Goal: Task Accomplishment & Management: Understand process/instructions

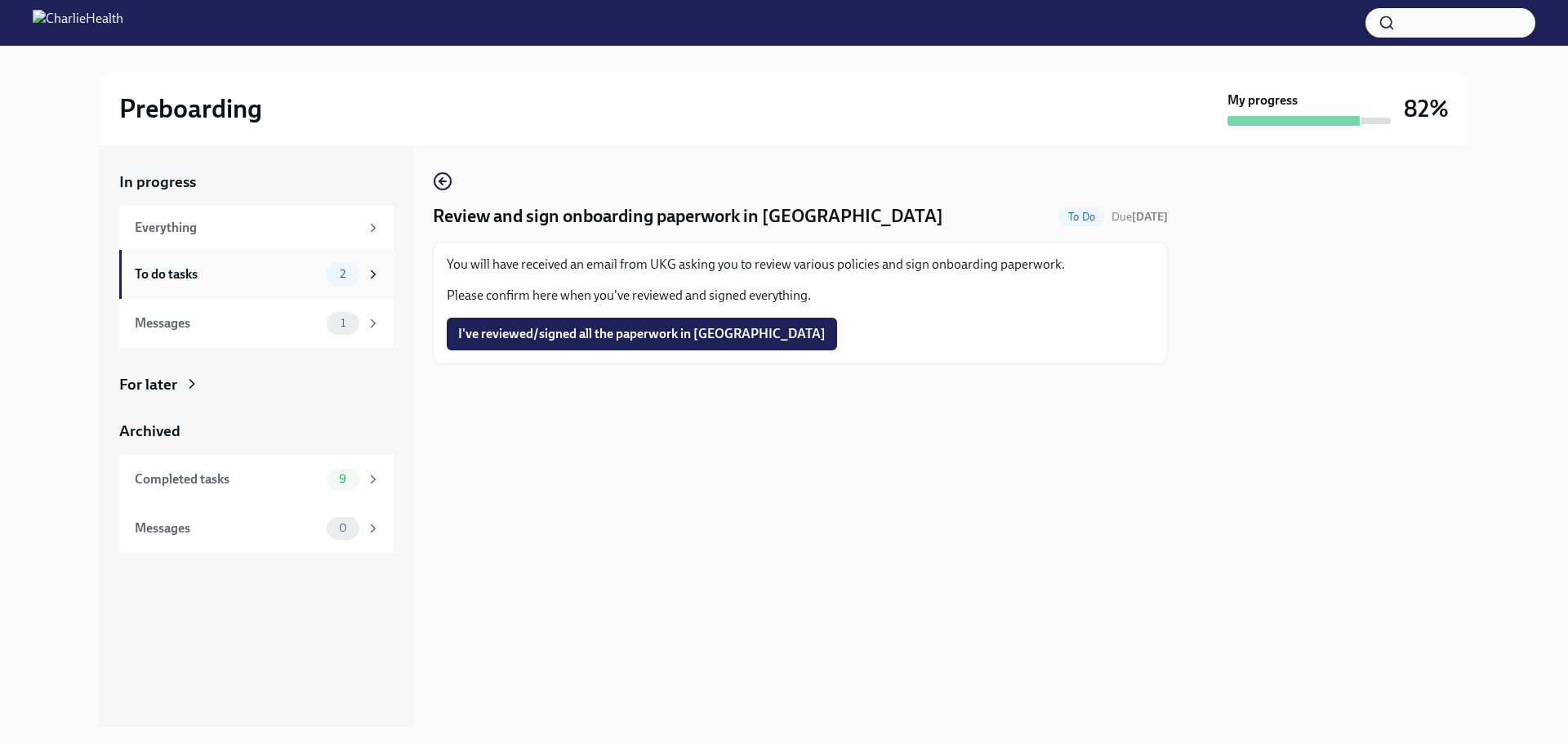
click at [257, 278] on div "To do tasks" at bounding box center [227, 274] width 185 height 18
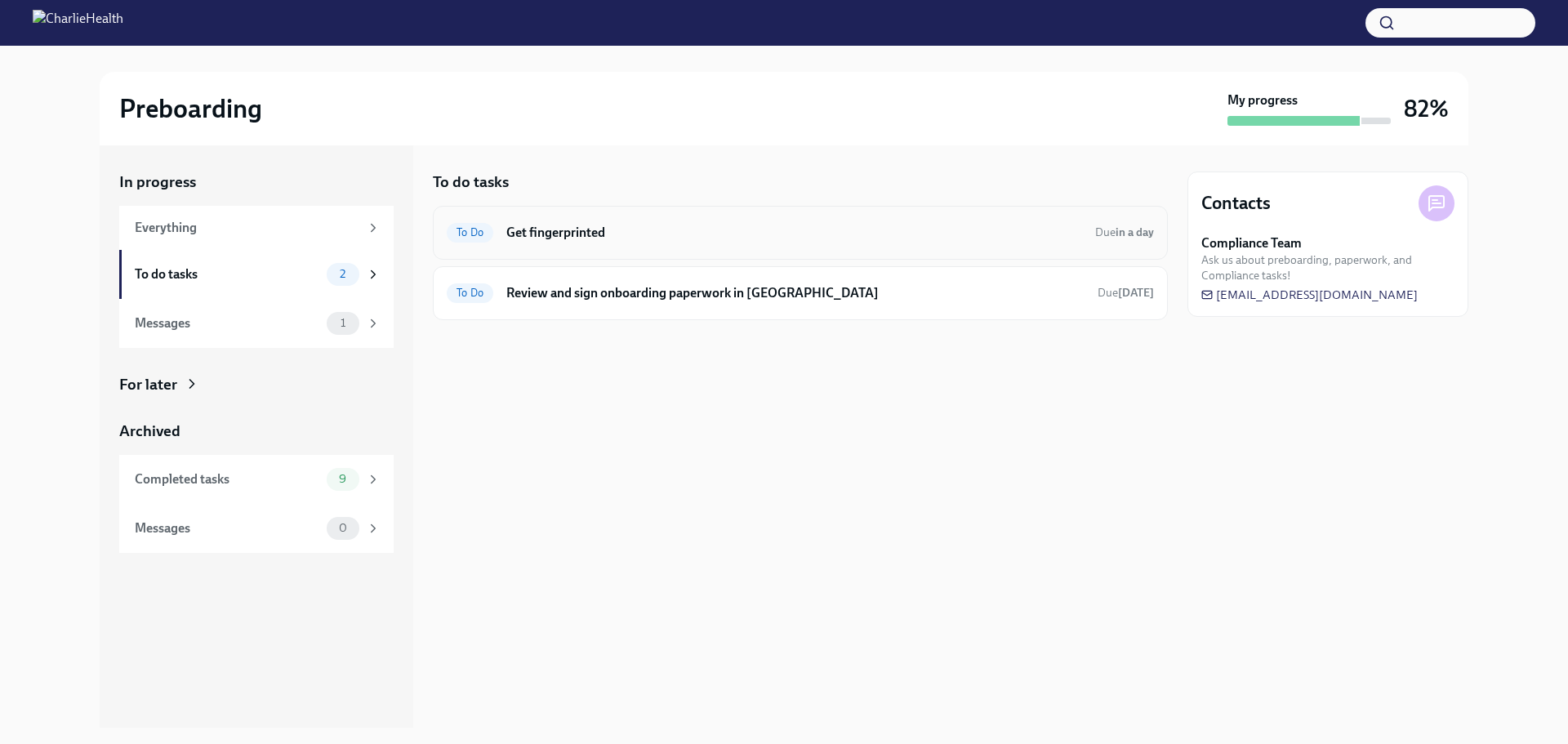
click at [693, 226] on h6 "Get fingerprinted" at bounding box center [794, 232] width 575 height 18
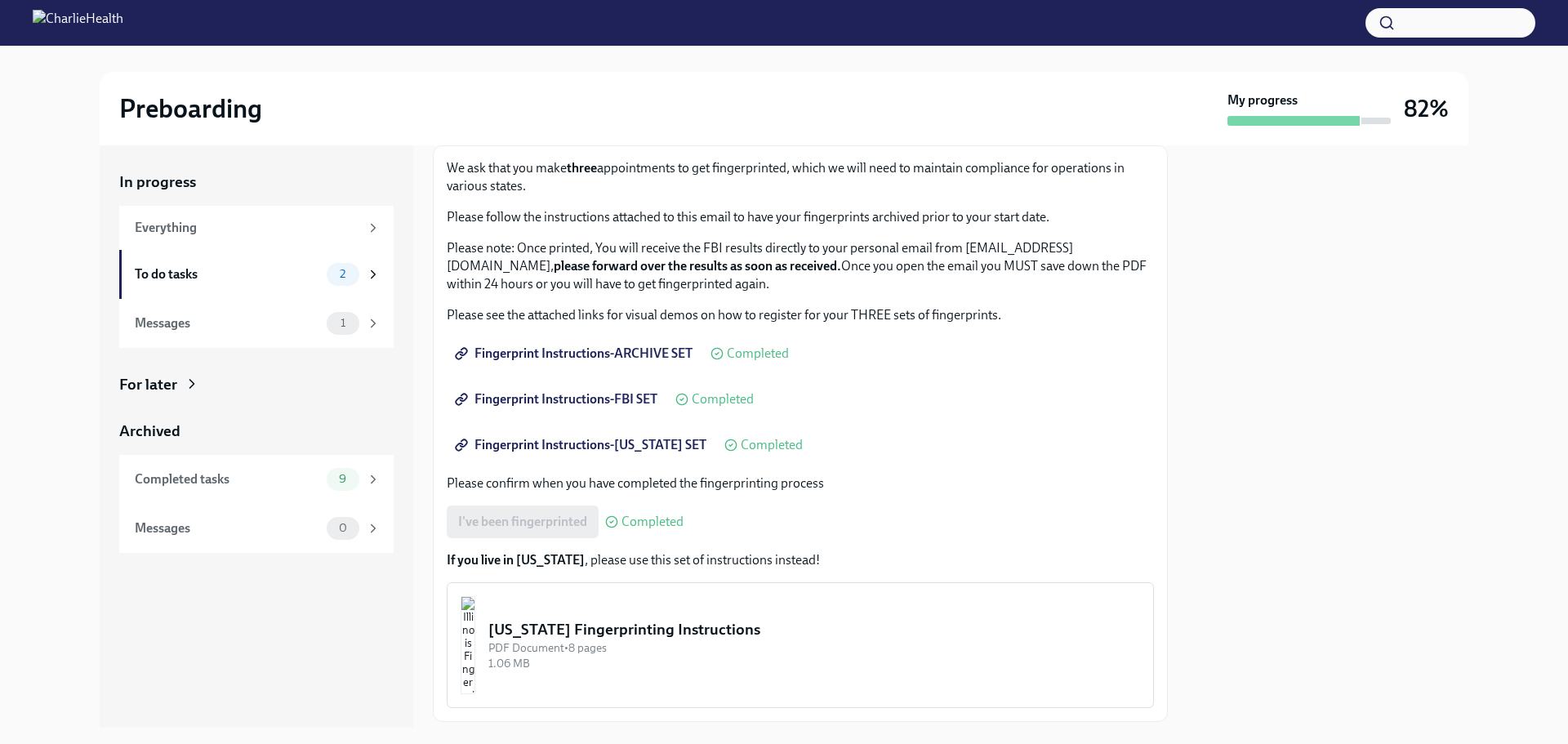
scroll to position [196, 0]
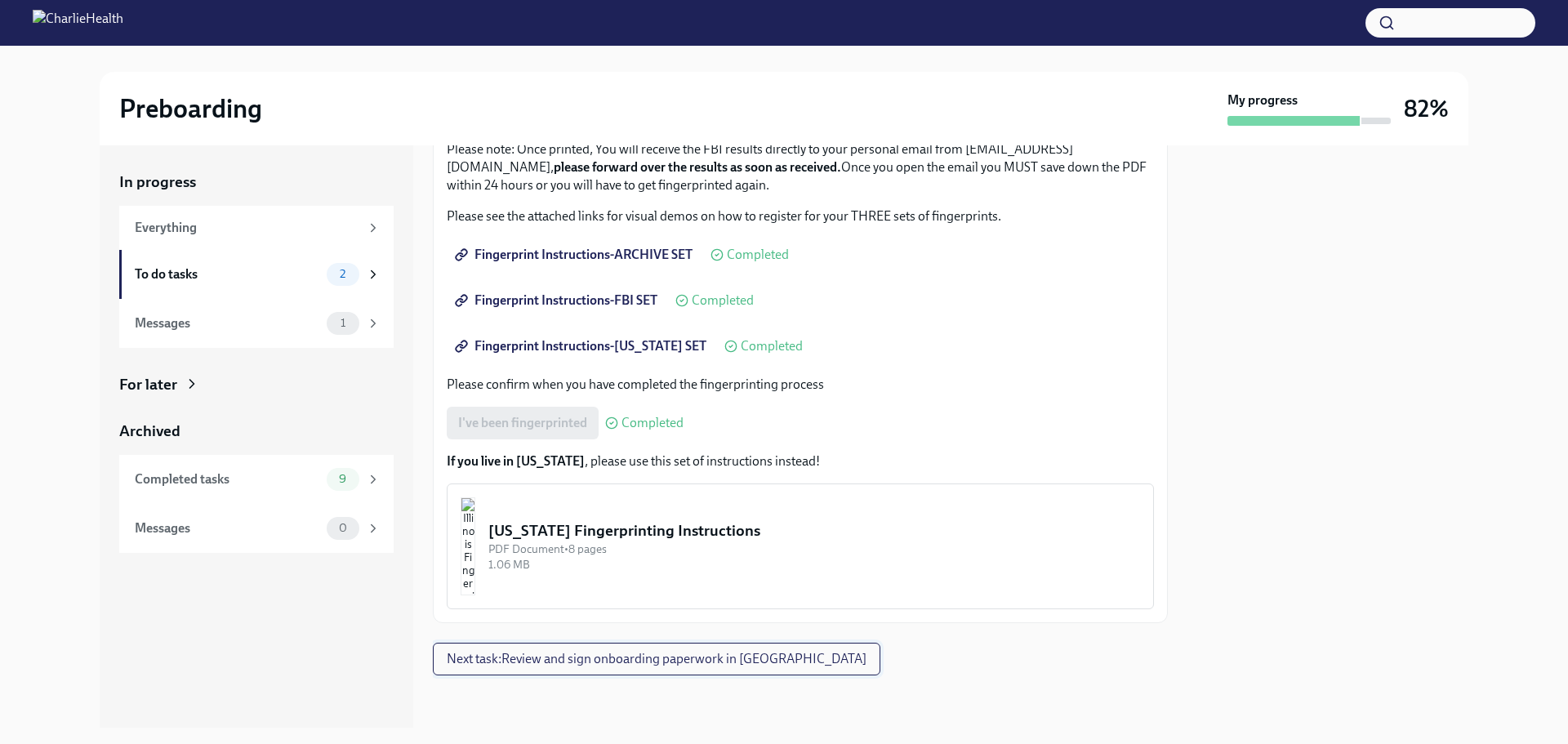
click at [536, 664] on span "Next task : Review and sign onboarding paperwork in [GEOGRAPHIC_DATA]" at bounding box center [657, 659] width 420 height 16
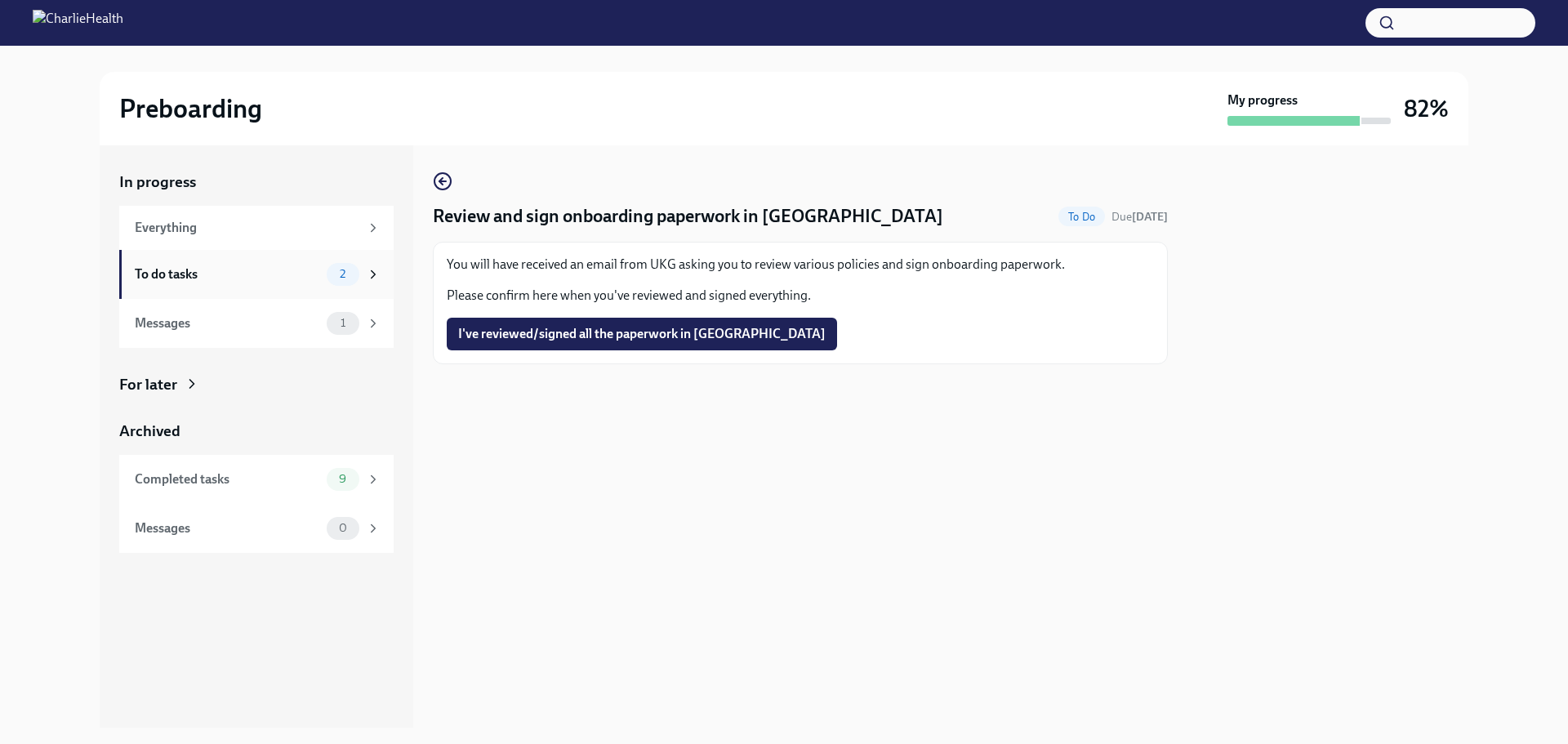
click at [269, 273] on div "To do tasks" at bounding box center [227, 274] width 185 height 18
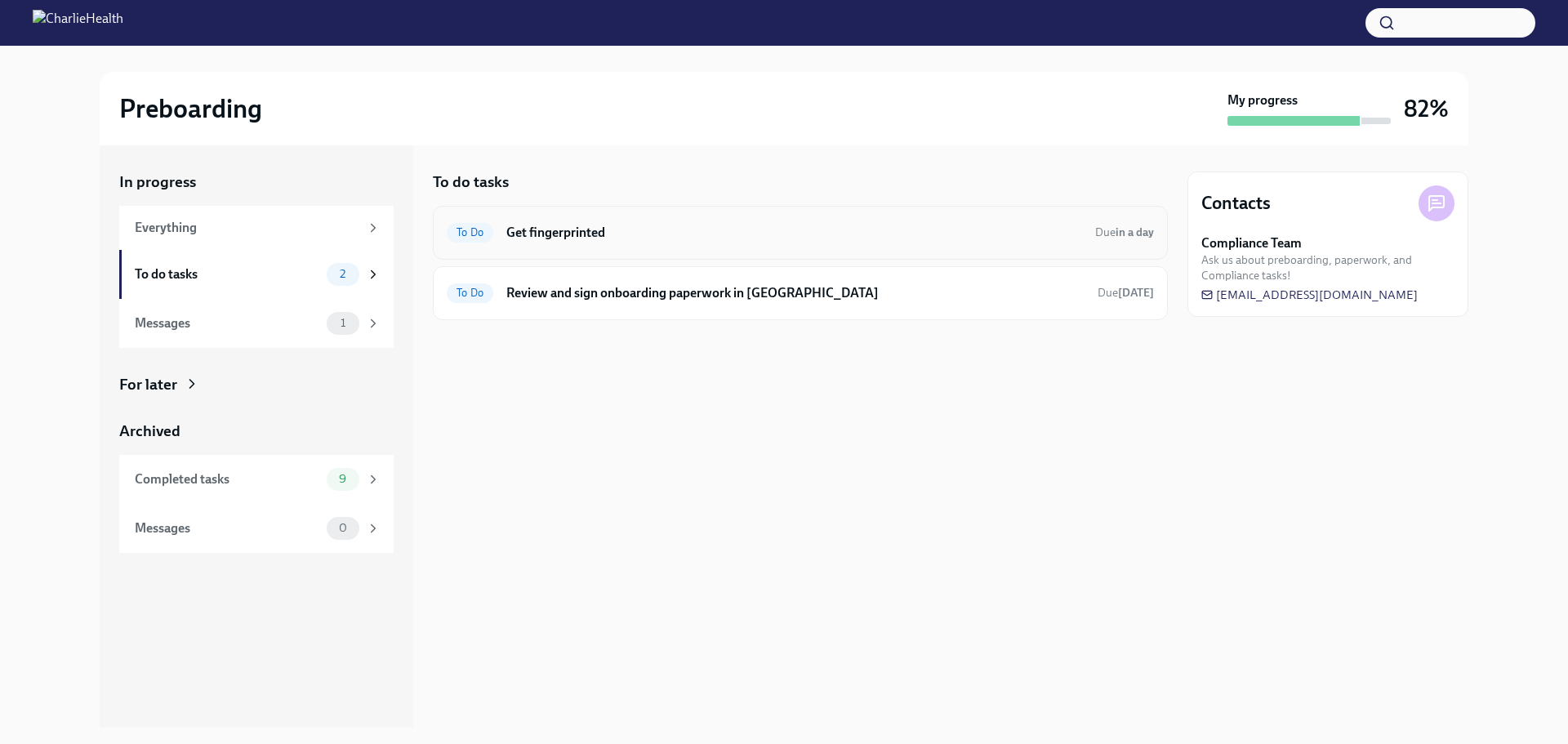
click at [558, 237] on h6 "Get fingerprinted" at bounding box center [794, 232] width 575 height 18
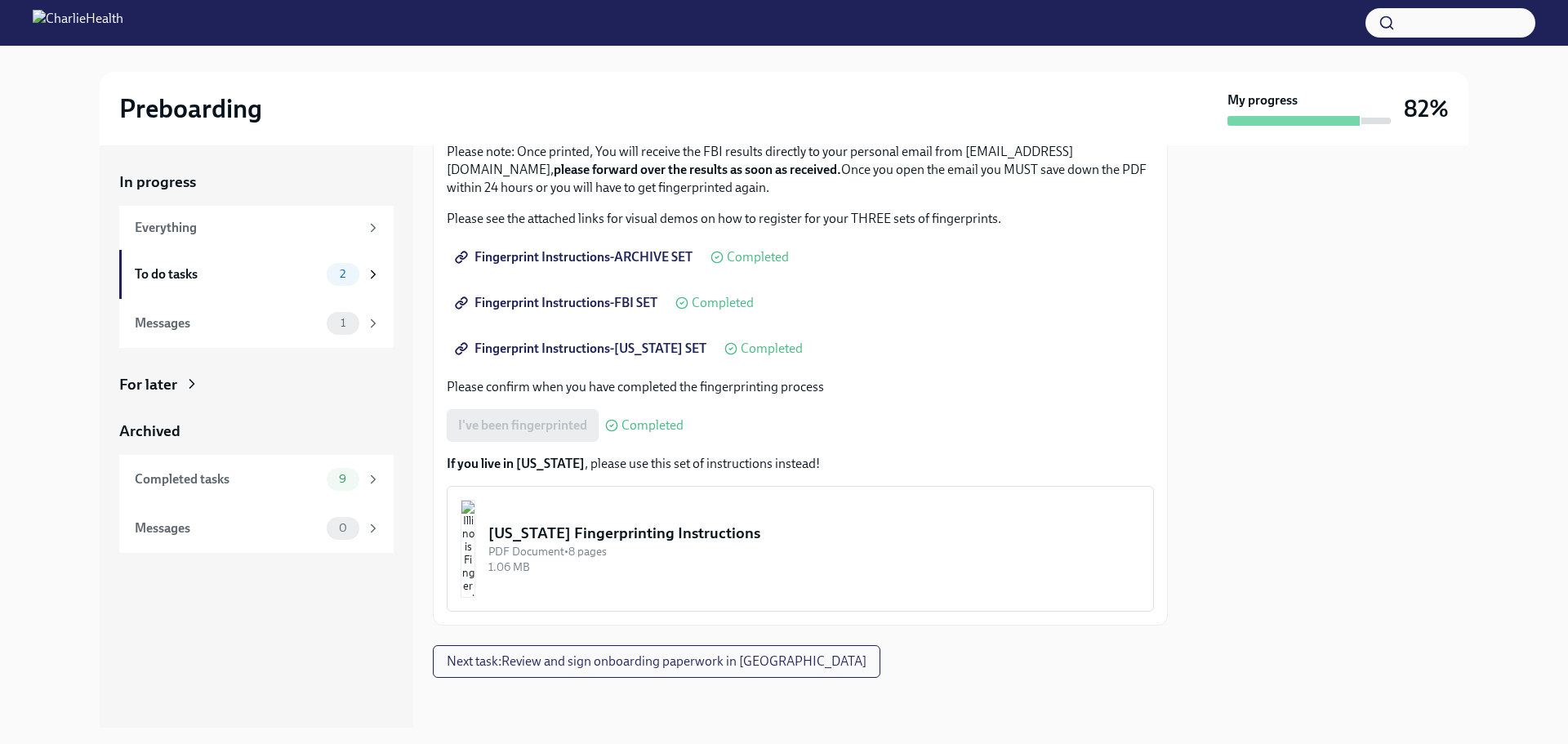
scroll to position [196, 0]
click at [569, 653] on span "Next task : Review and sign onboarding paperwork in [GEOGRAPHIC_DATA]" at bounding box center [657, 659] width 420 height 16
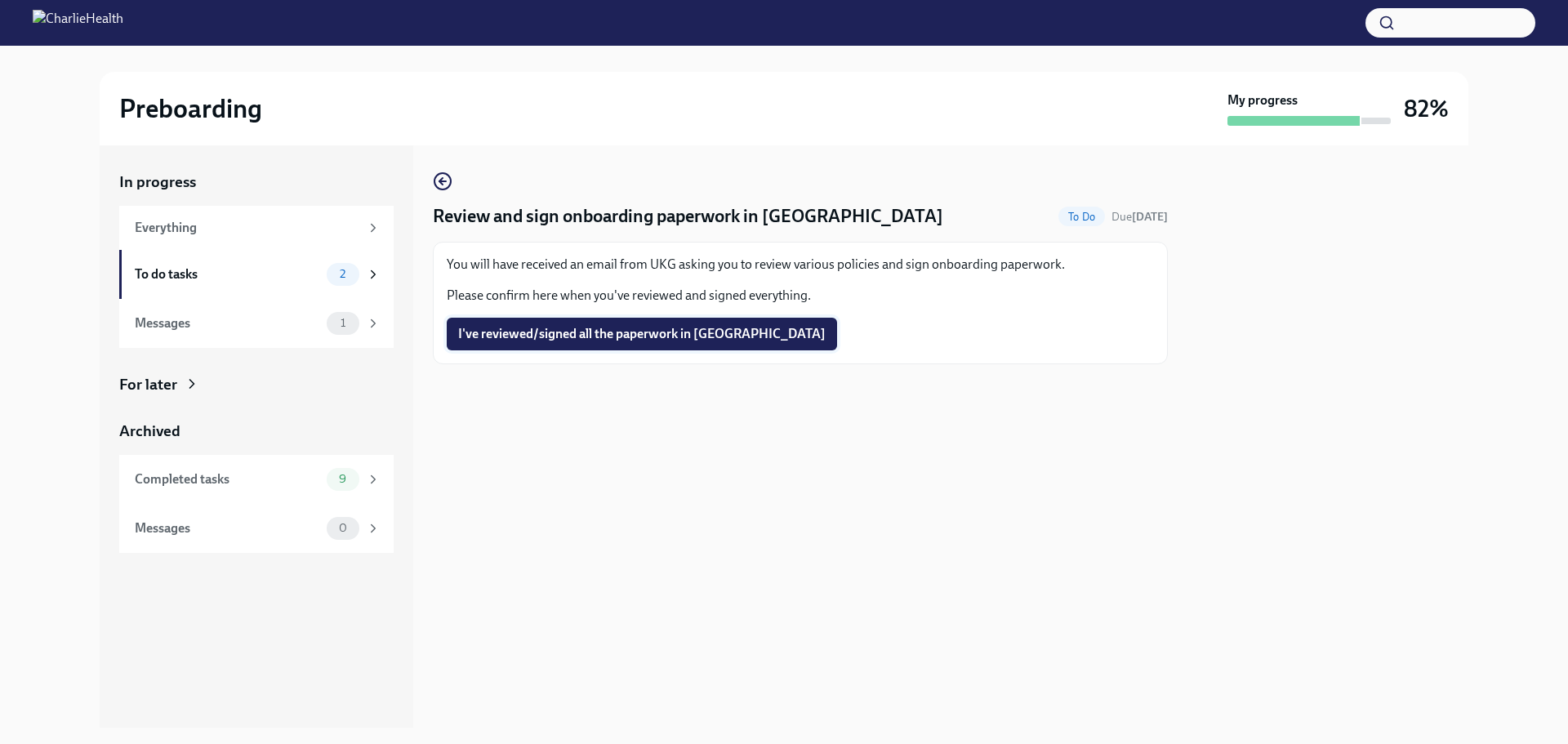
click at [582, 332] on span "I've reviewed/signed all the paperwork in [GEOGRAPHIC_DATA]" at bounding box center [641, 333] width 367 height 16
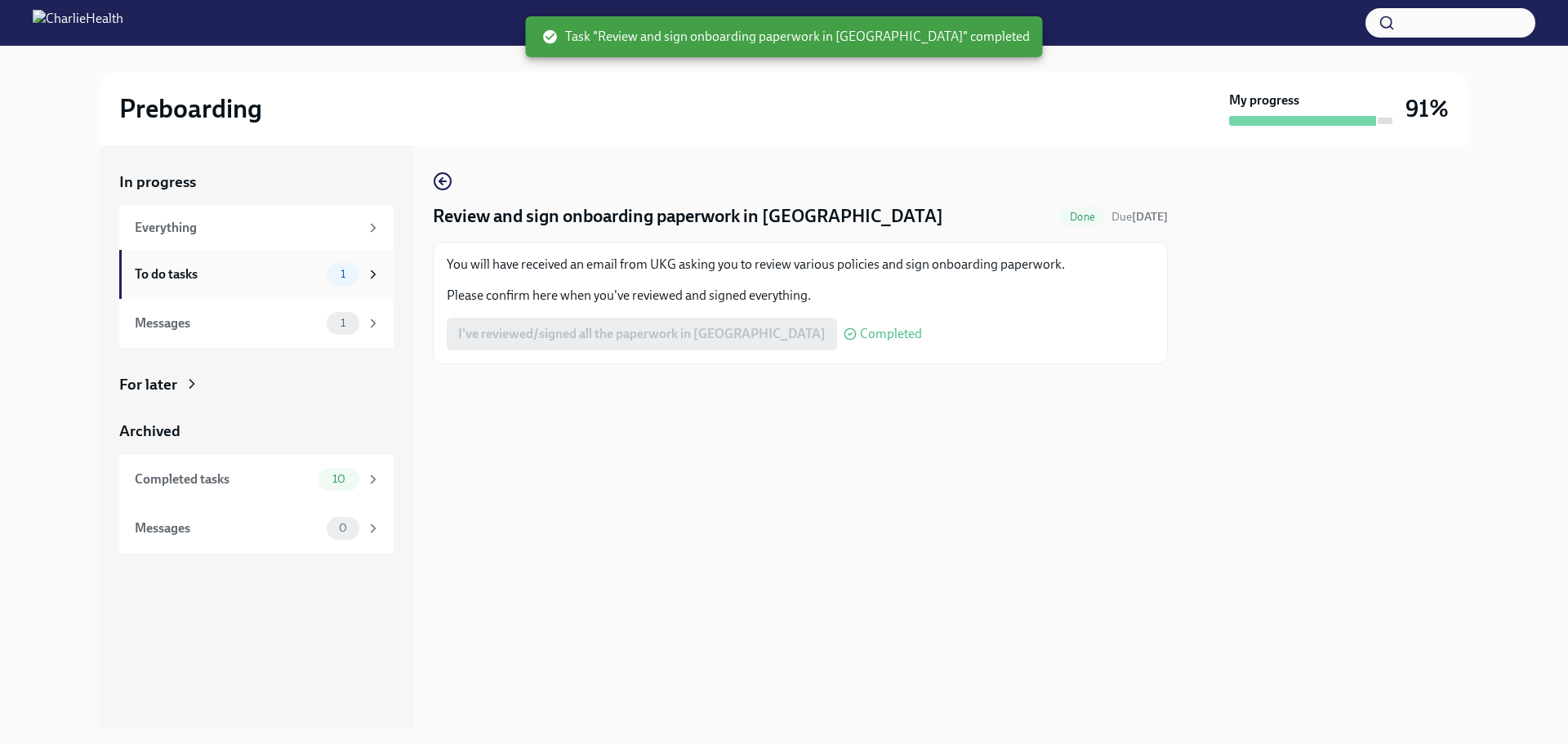
click at [262, 274] on div "To do tasks" at bounding box center [227, 274] width 185 height 18
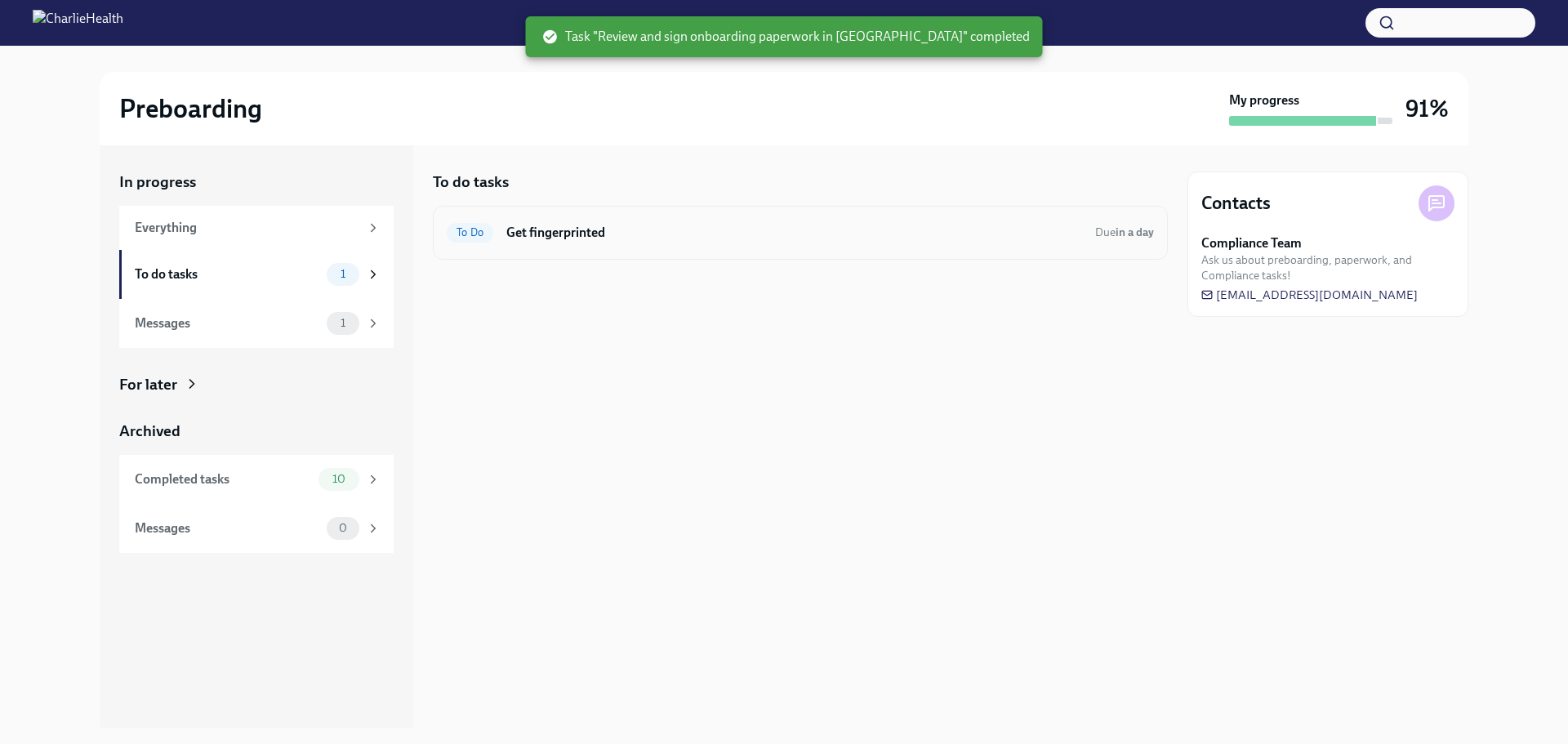
click at [577, 233] on h6 "Get fingerprinted" at bounding box center [794, 232] width 575 height 18
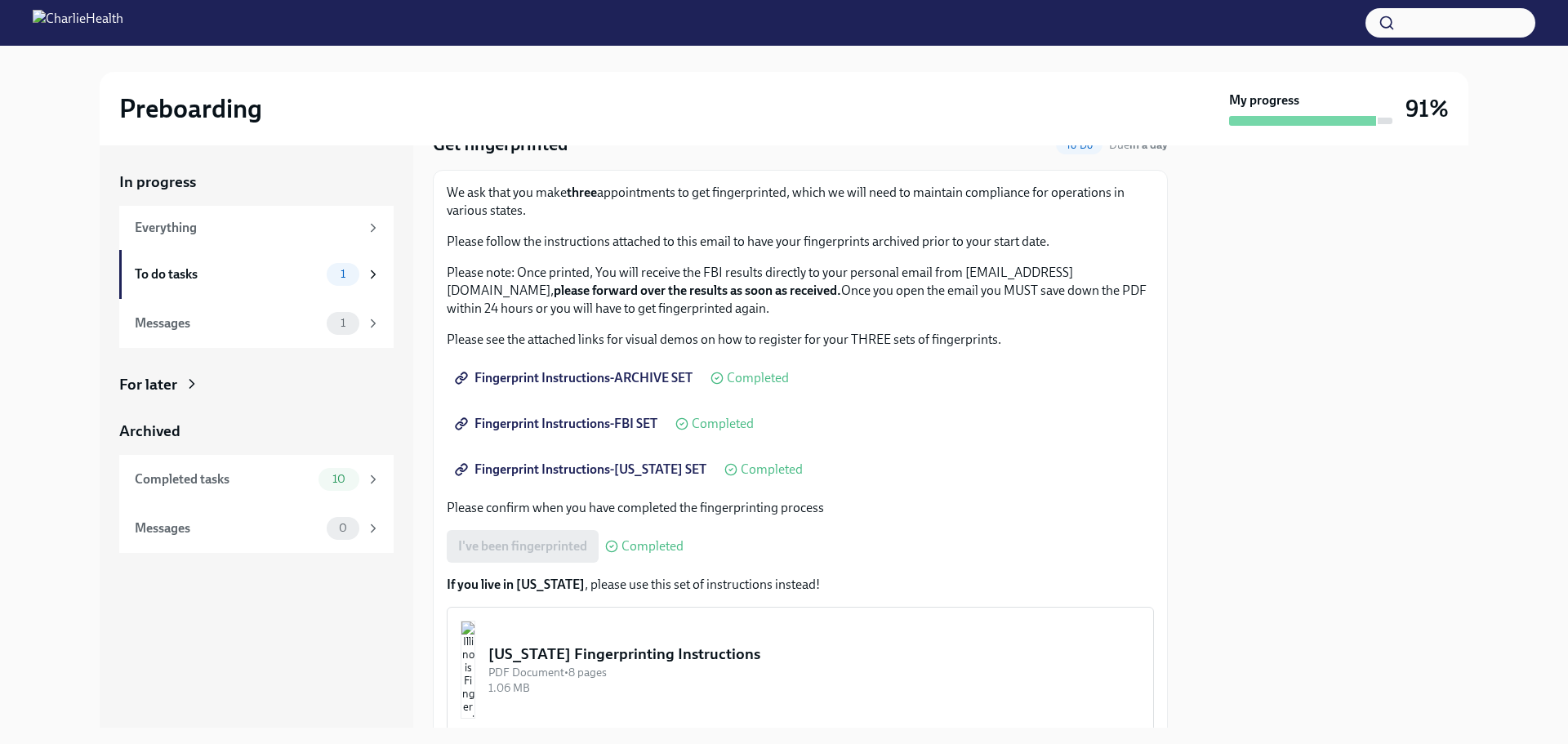
scroll to position [143, 0]
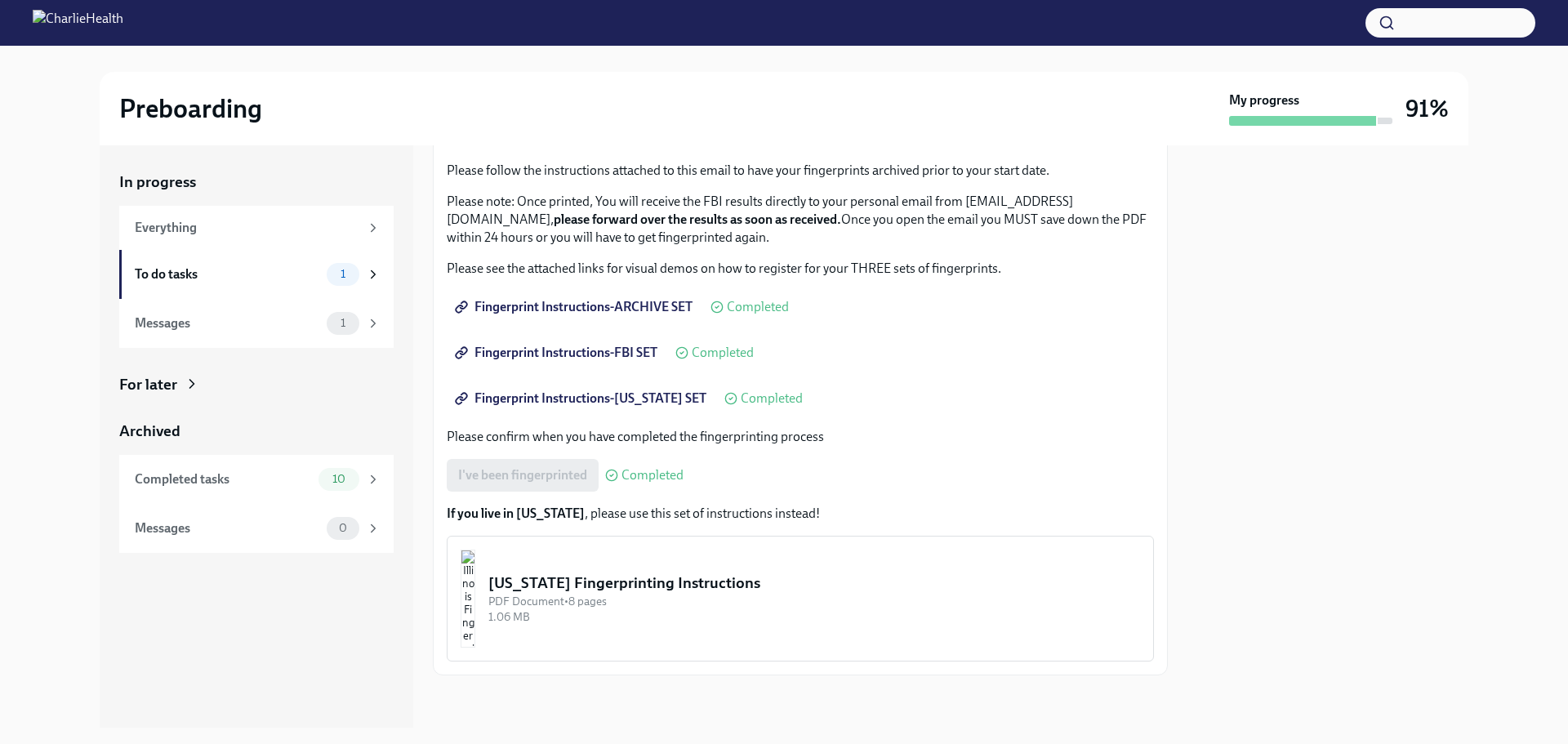
click at [624, 306] on span "Fingerprint Instructions-ARCHIVE SET" at bounding box center [575, 306] width 234 height 16
click at [647, 476] on span "Completed" at bounding box center [652, 475] width 62 height 13
click at [256, 478] on div "Completed tasks" at bounding box center [223, 479] width 177 height 18
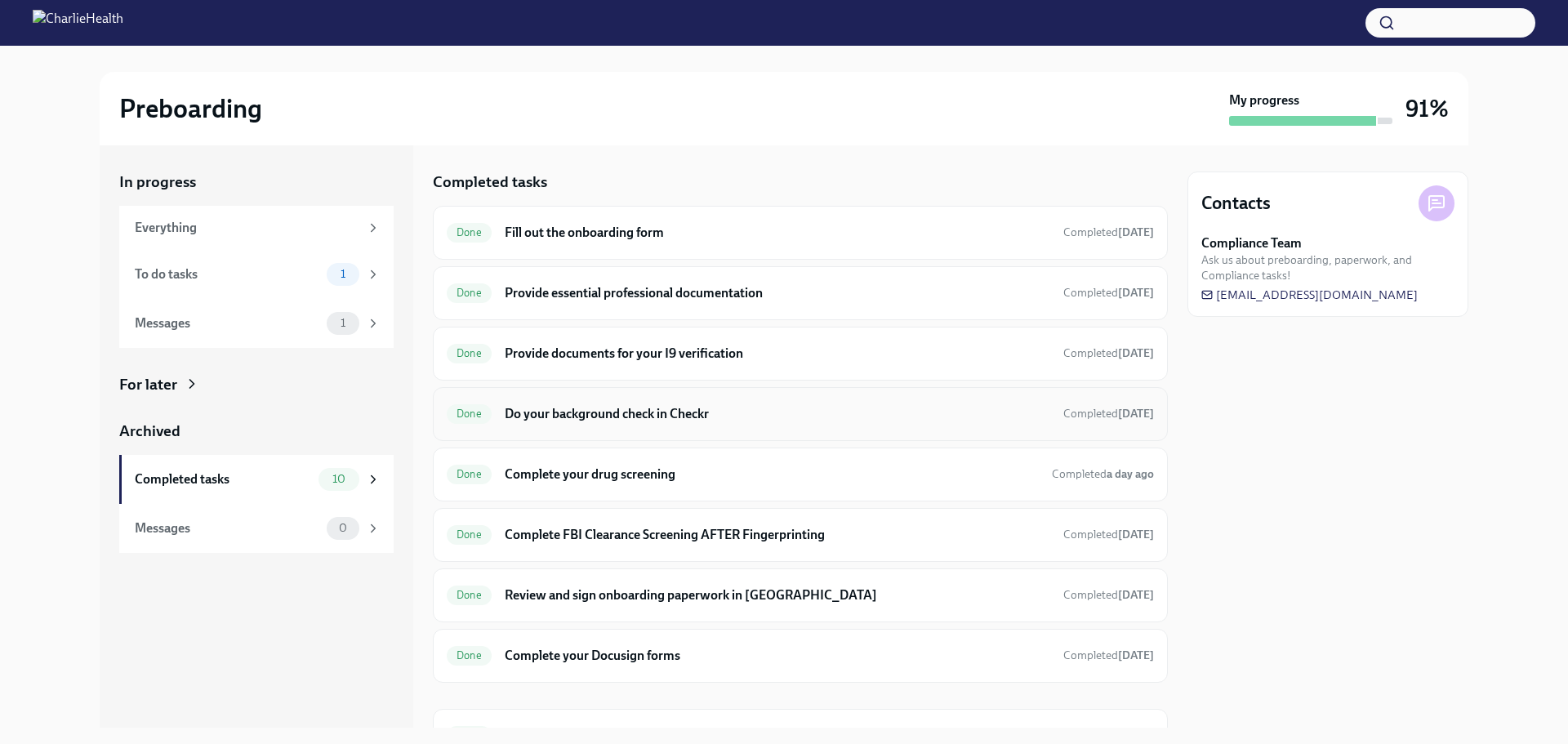
scroll to position [82, 0]
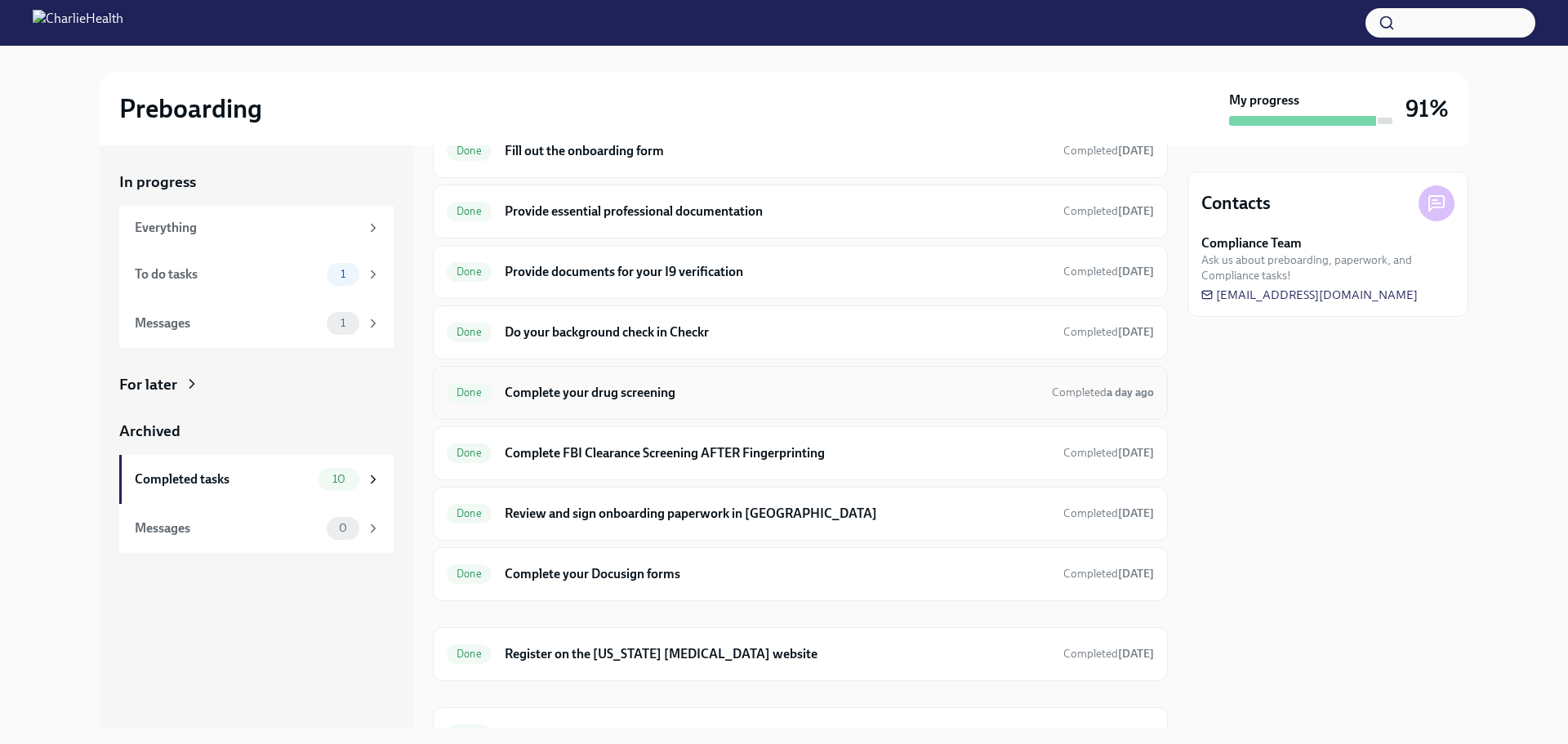
click at [927, 386] on h6 "Complete your drug screening" at bounding box center [771, 393] width 534 height 18
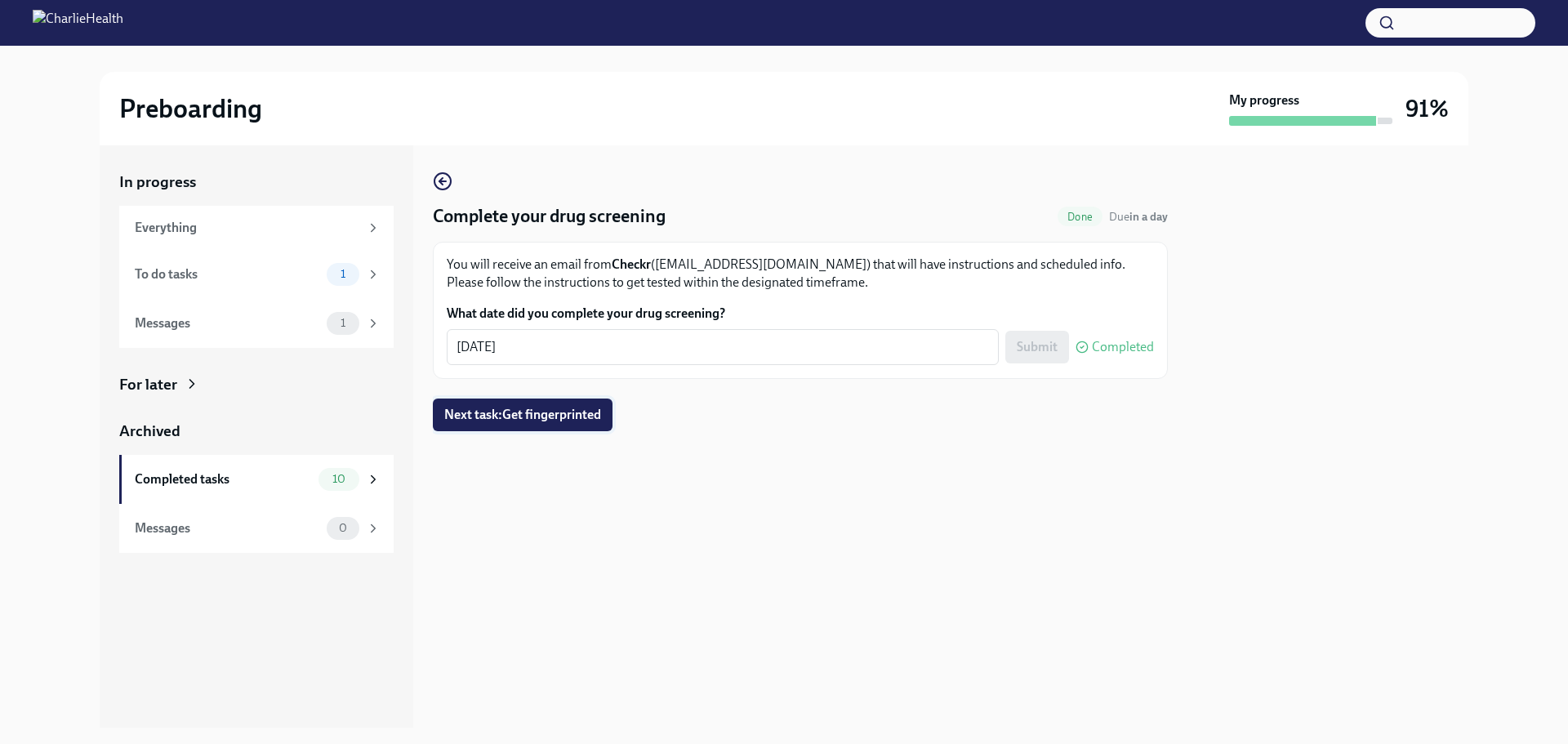
click at [532, 414] on span "Next task : Get fingerprinted" at bounding box center [522, 415] width 157 height 16
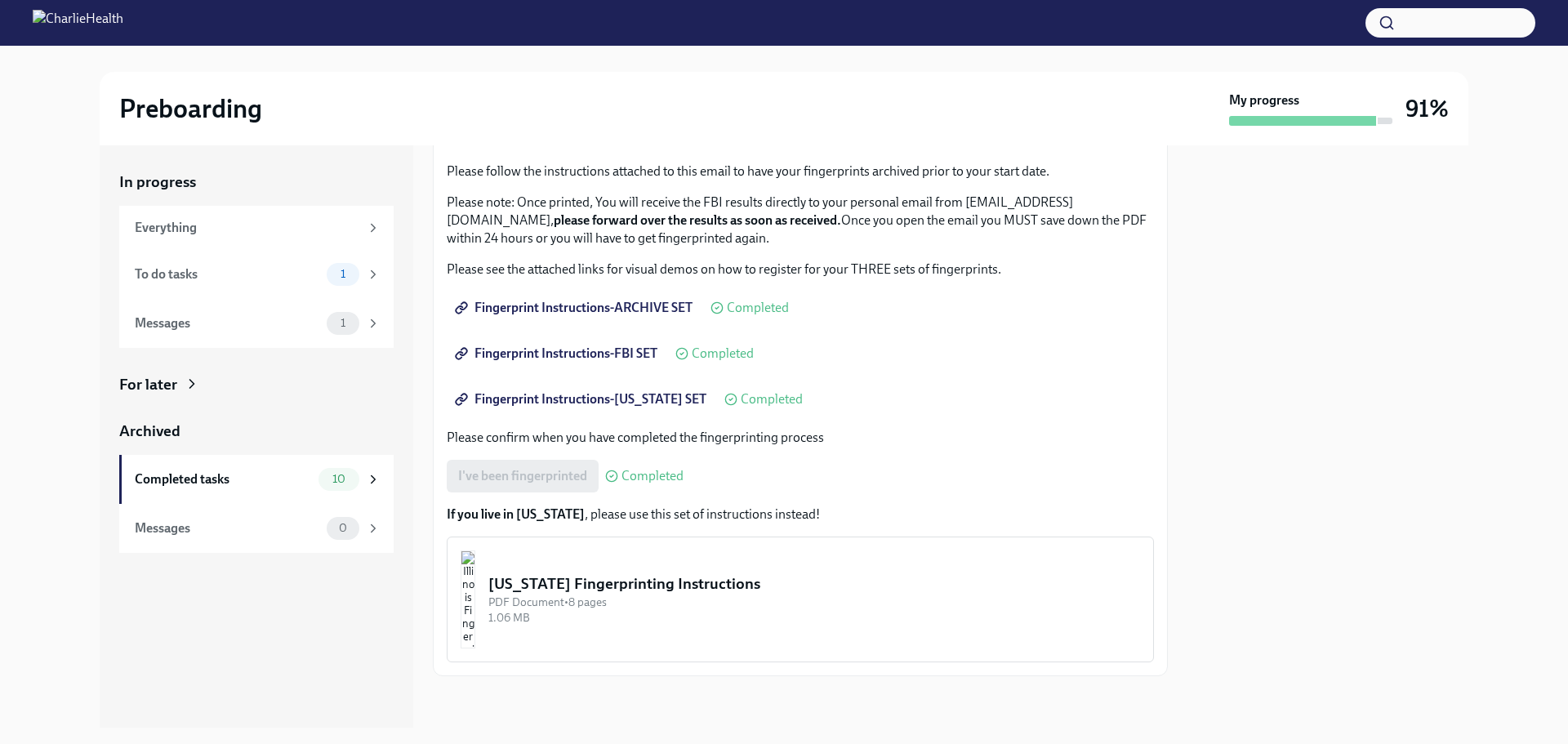
scroll to position [143, 0]
click at [649, 477] on span "Completed" at bounding box center [652, 475] width 62 height 13
click at [216, 271] on div "To do tasks" at bounding box center [227, 274] width 185 height 18
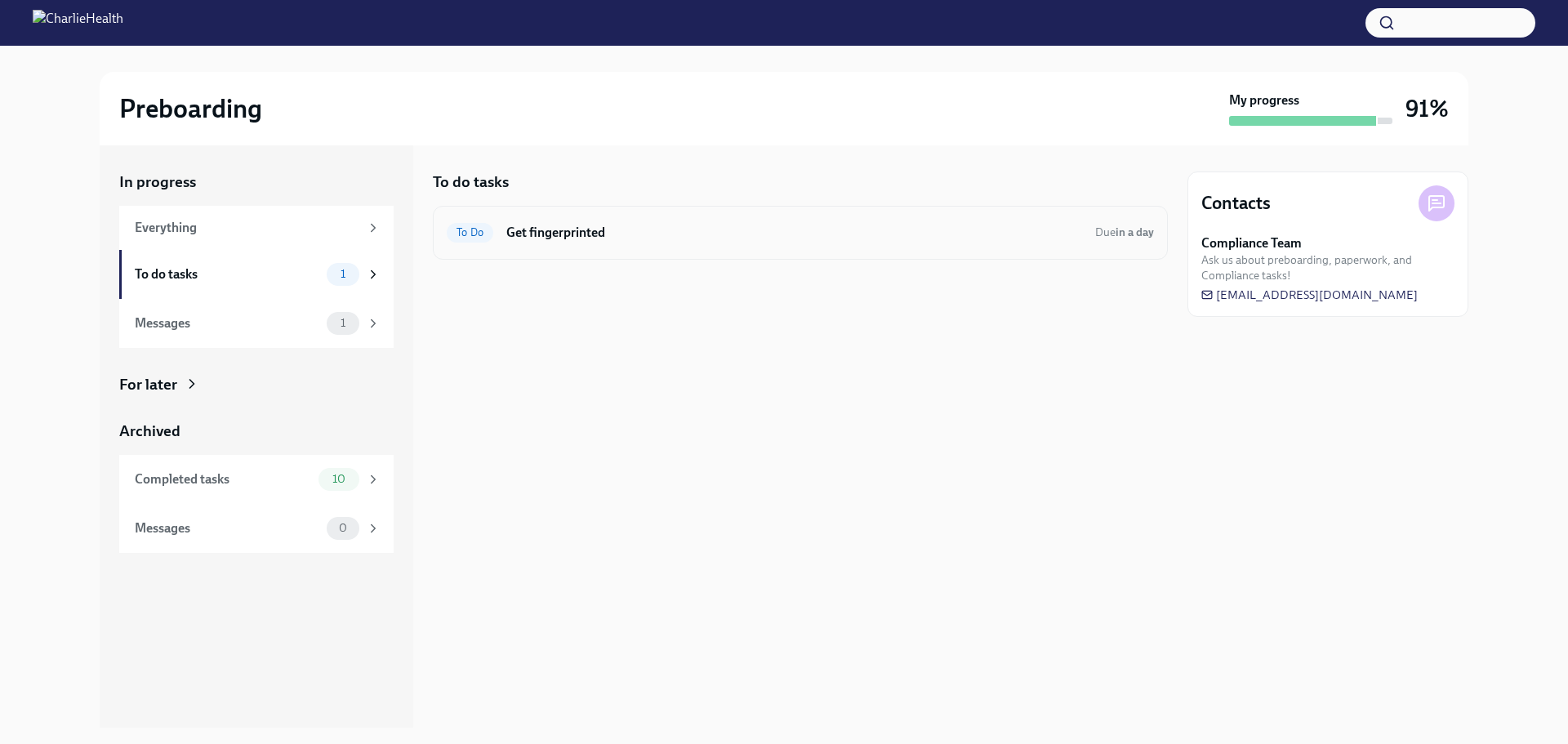
click at [503, 227] on div "To Do Get fingerprinted Due in a day" at bounding box center [801, 233] width 707 height 26
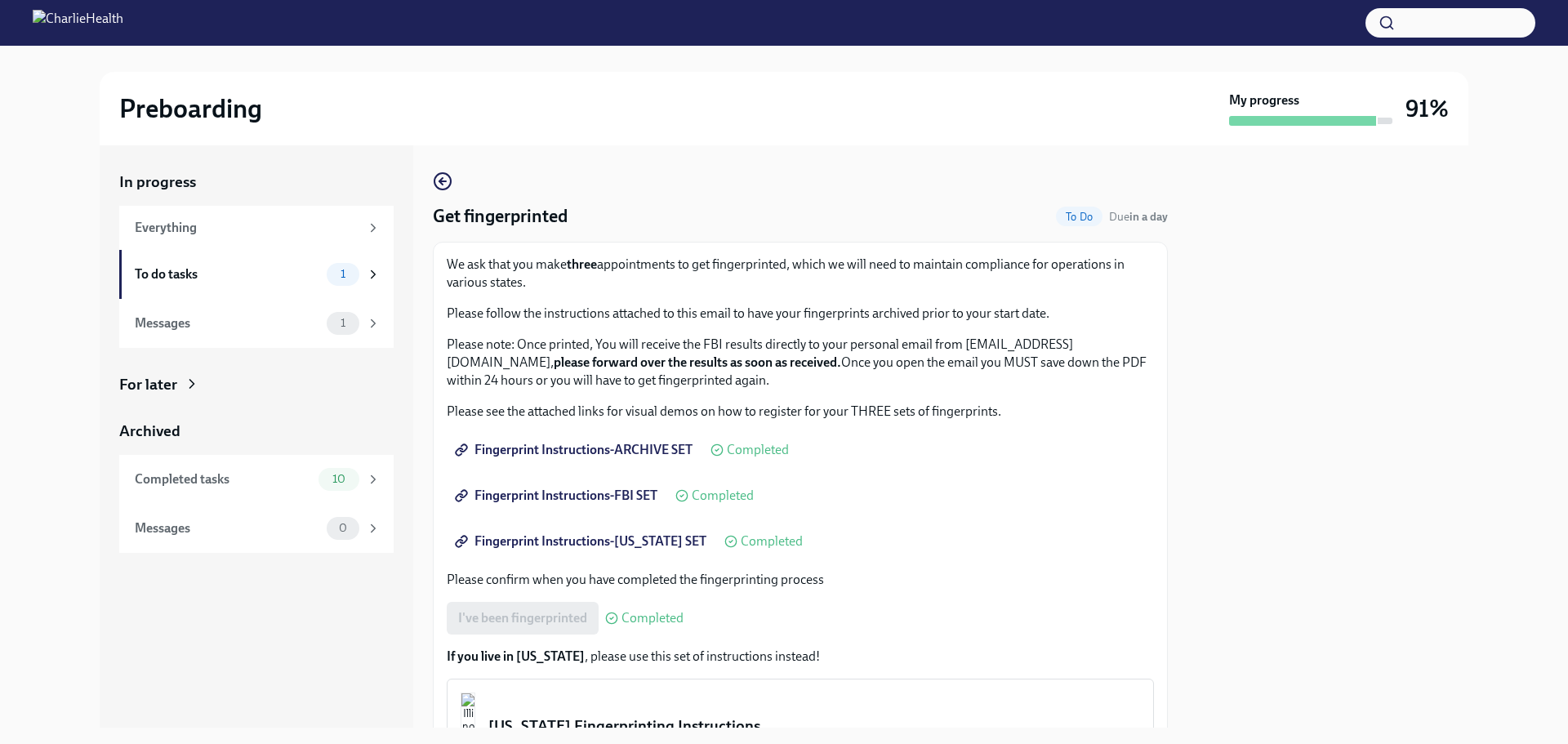
scroll to position [143, 0]
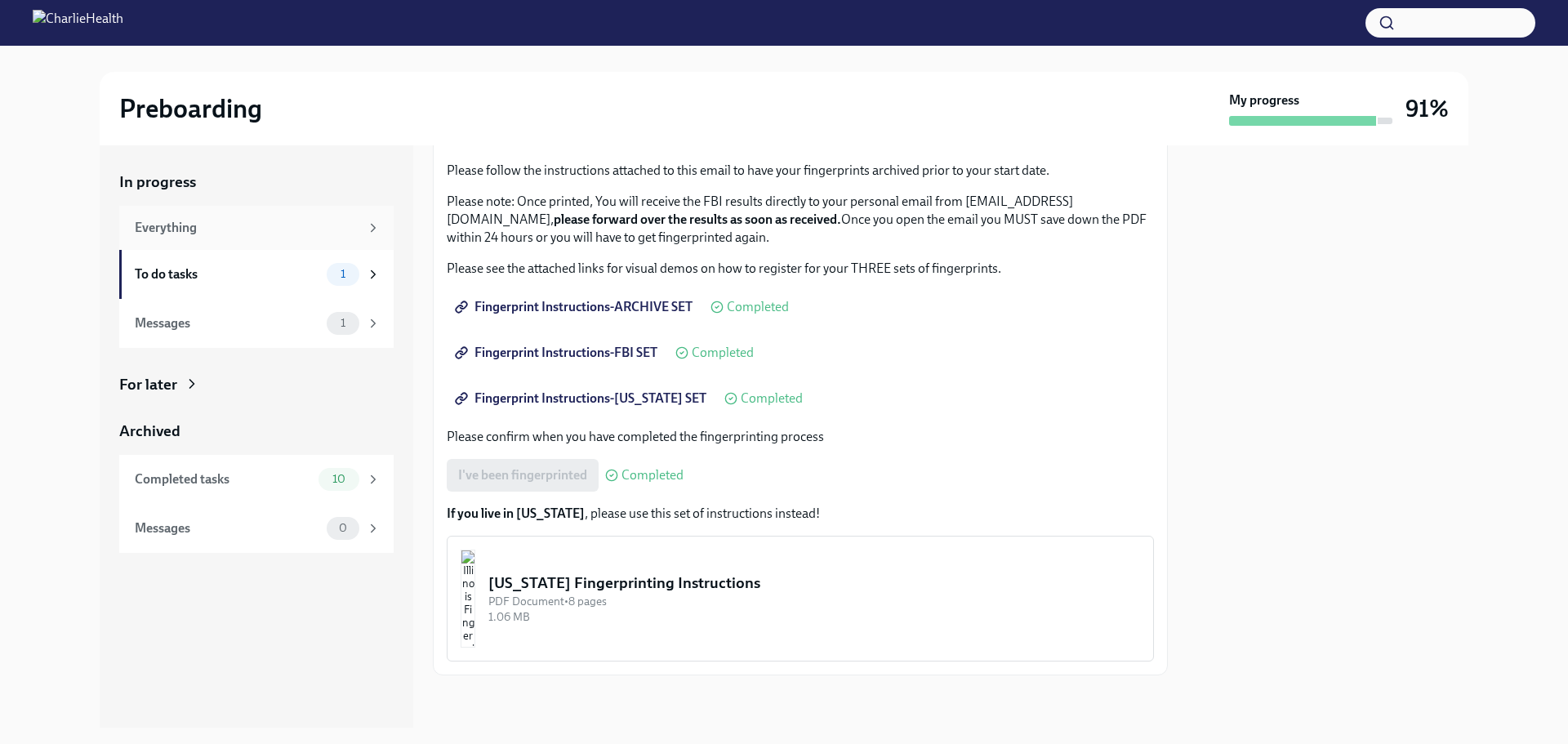
click at [193, 227] on div "Everything" at bounding box center [246, 228] width 224 height 18
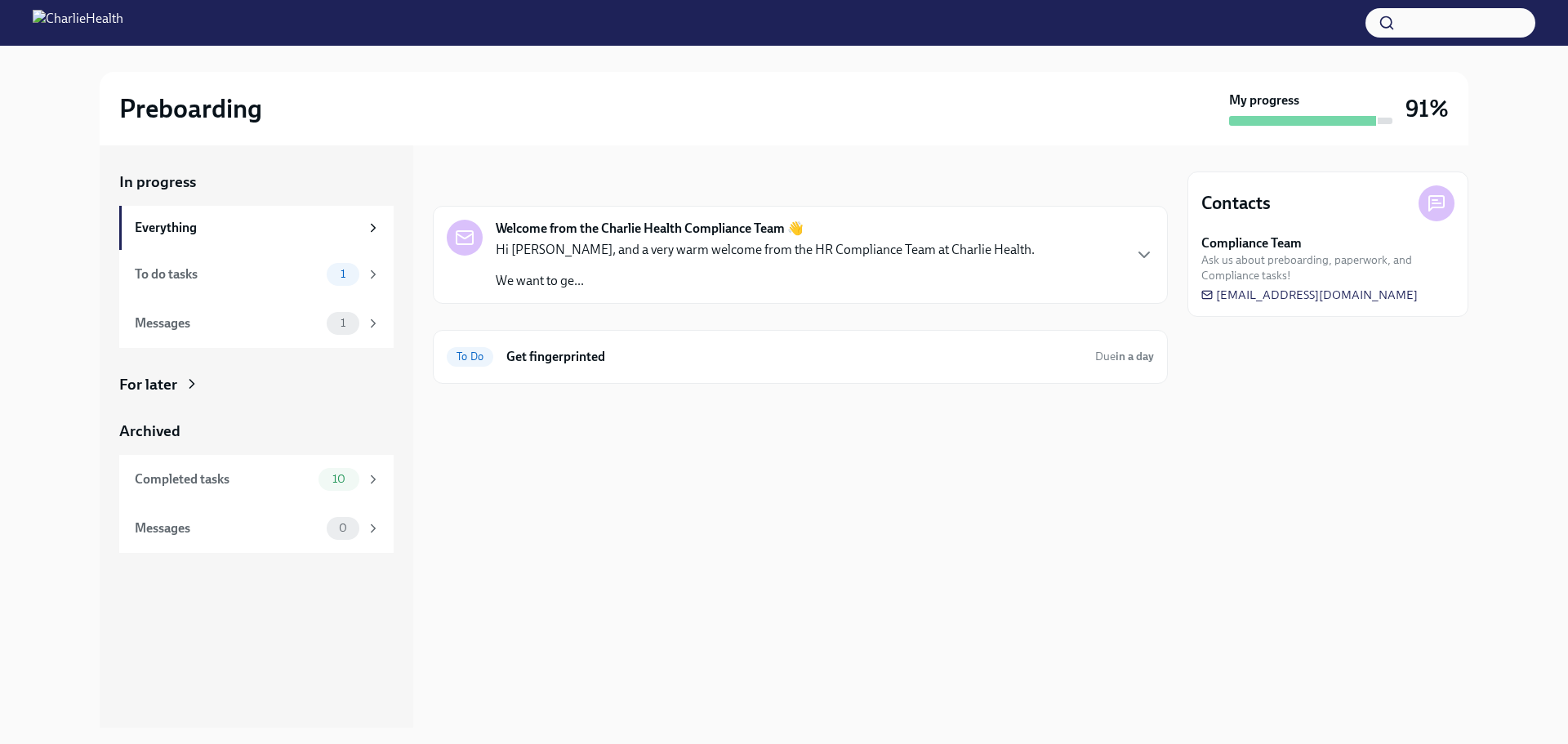
click at [1122, 251] on div "Welcome from the Charlie Health Compliance Team 👋 Hi [PERSON_NAME], and a very …" at bounding box center [801, 255] width 707 height 70
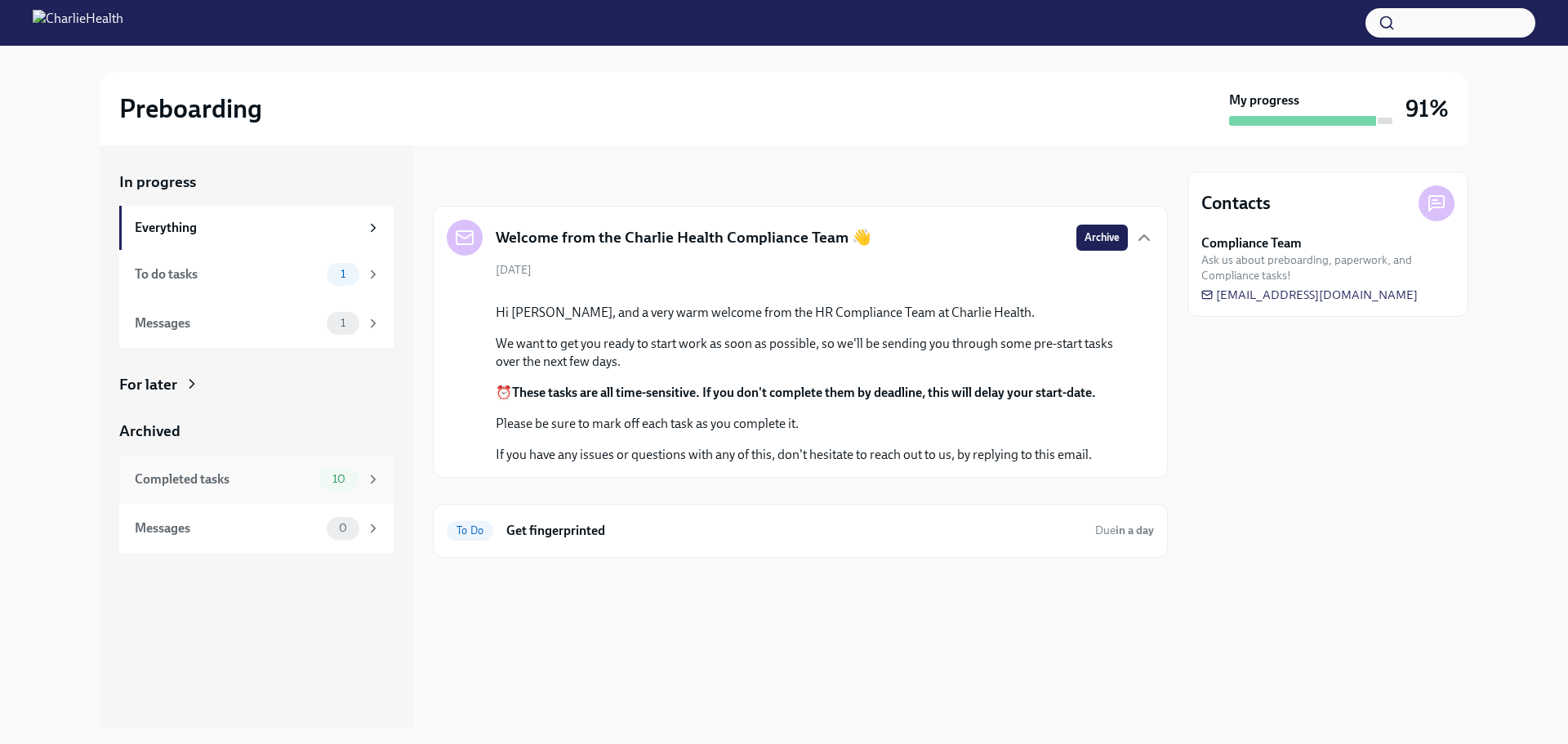
click at [237, 483] on div "Completed tasks" at bounding box center [223, 479] width 177 height 18
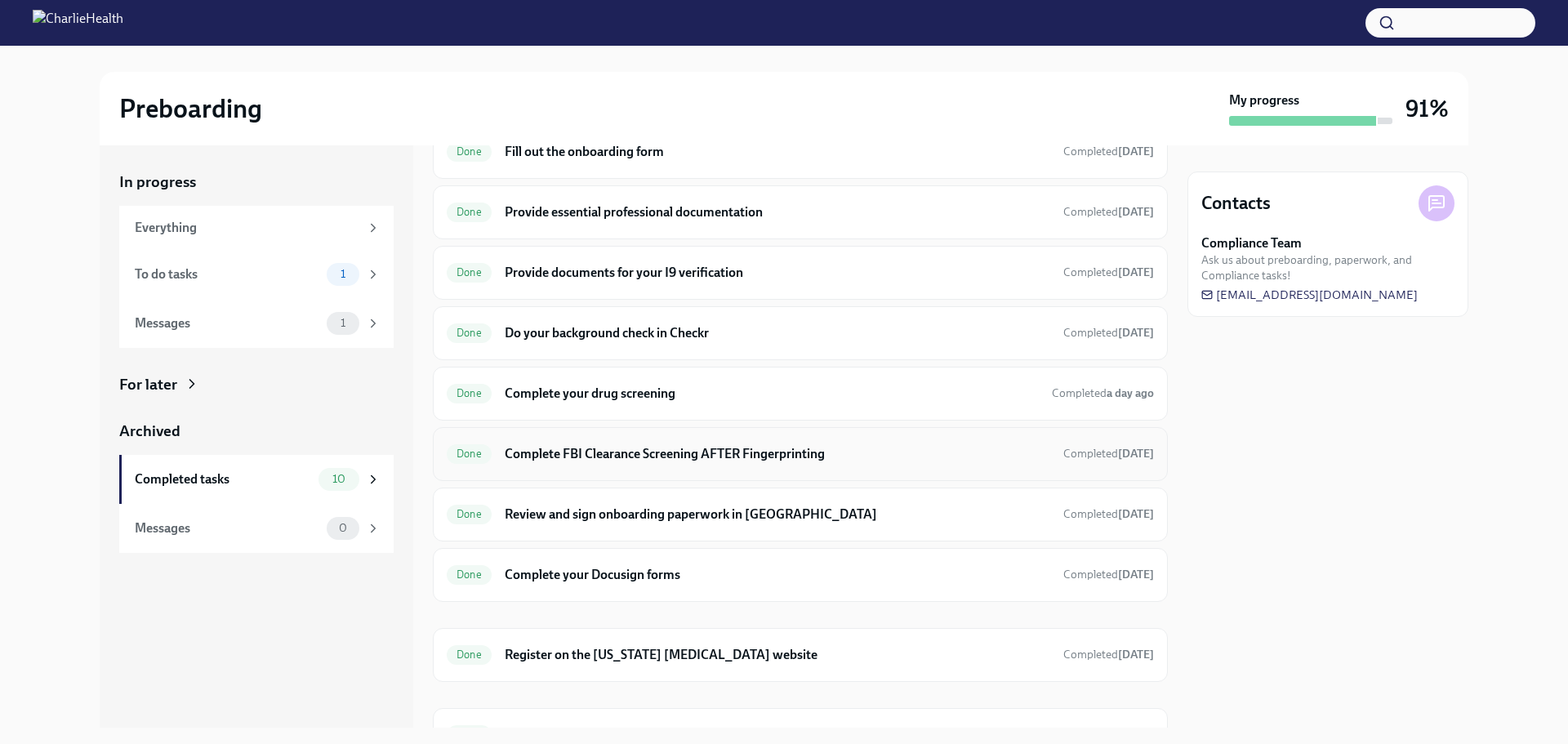
scroll to position [168, 0]
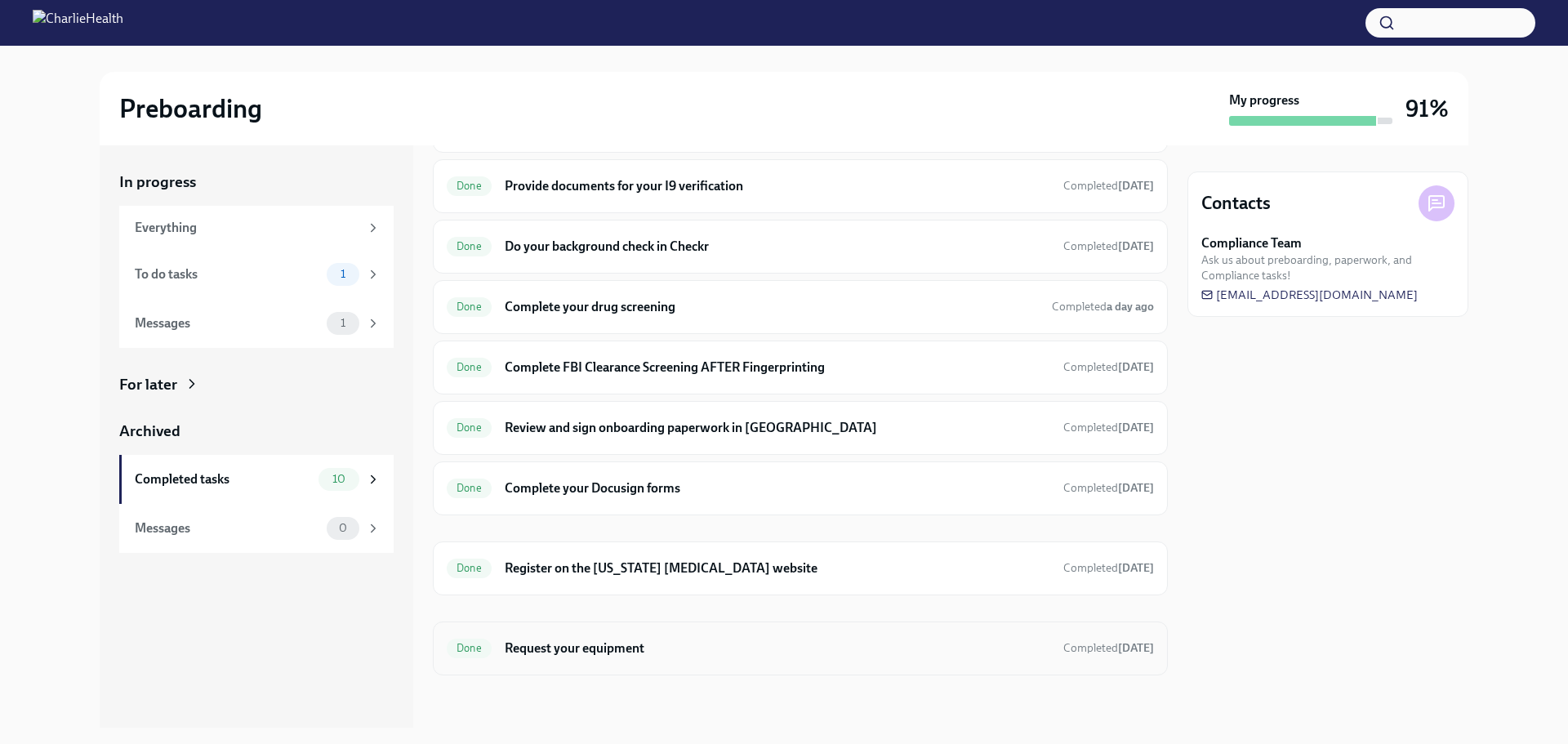
click at [731, 643] on h6 "Request your equipment" at bounding box center [777, 648] width 546 height 18
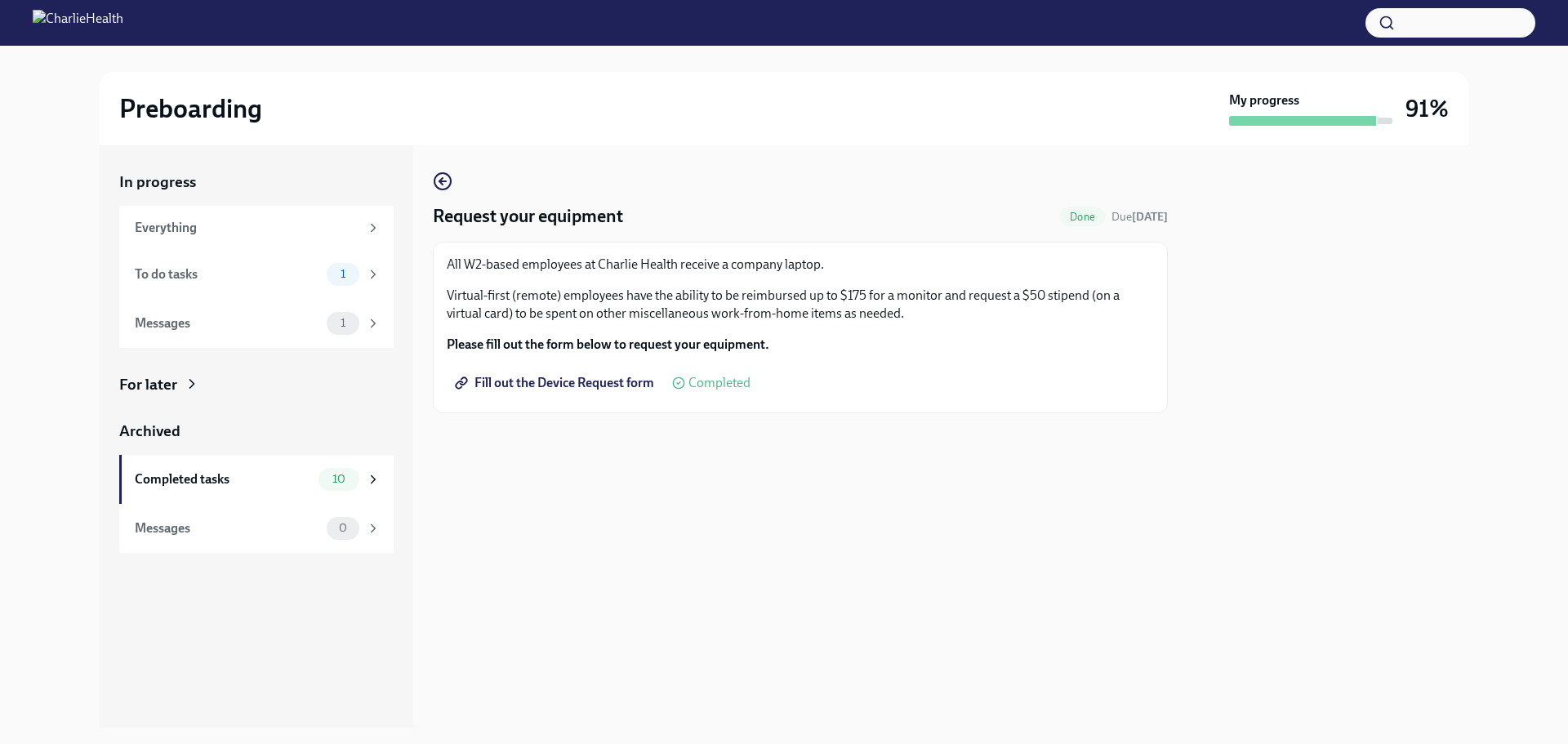
click at [605, 381] on span "Fill out the Device Request form" at bounding box center [556, 383] width 196 height 16
click at [223, 275] on div "To do tasks" at bounding box center [227, 274] width 185 height 18
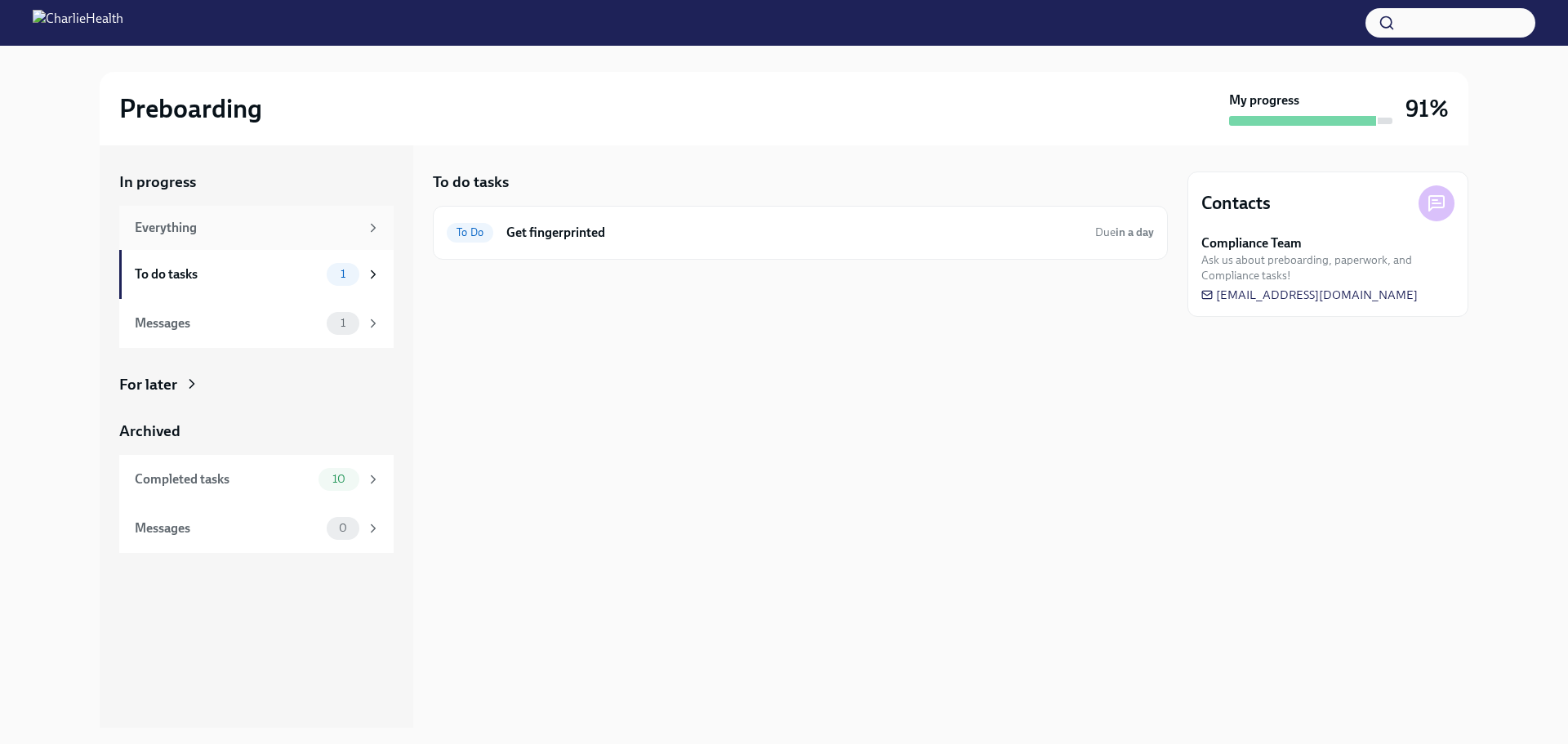
click at [172, 225] on div "Everything" at bounding box center [246, 228] width 224 height 18
